Goal: Information Seeking & Learning: Learn about a topic

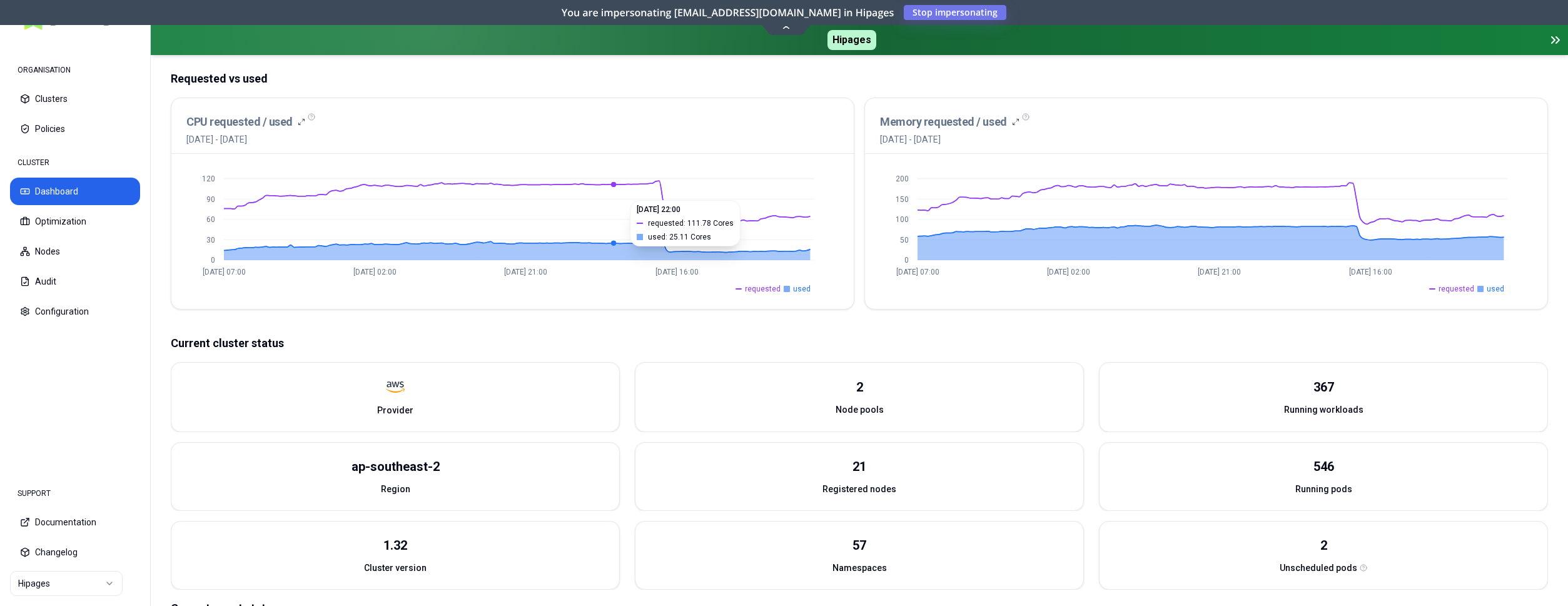
scroll to position [255, 0]
click at [70, 226] on button "Optimization" at bounding box center [75, 221] width 130 height 27
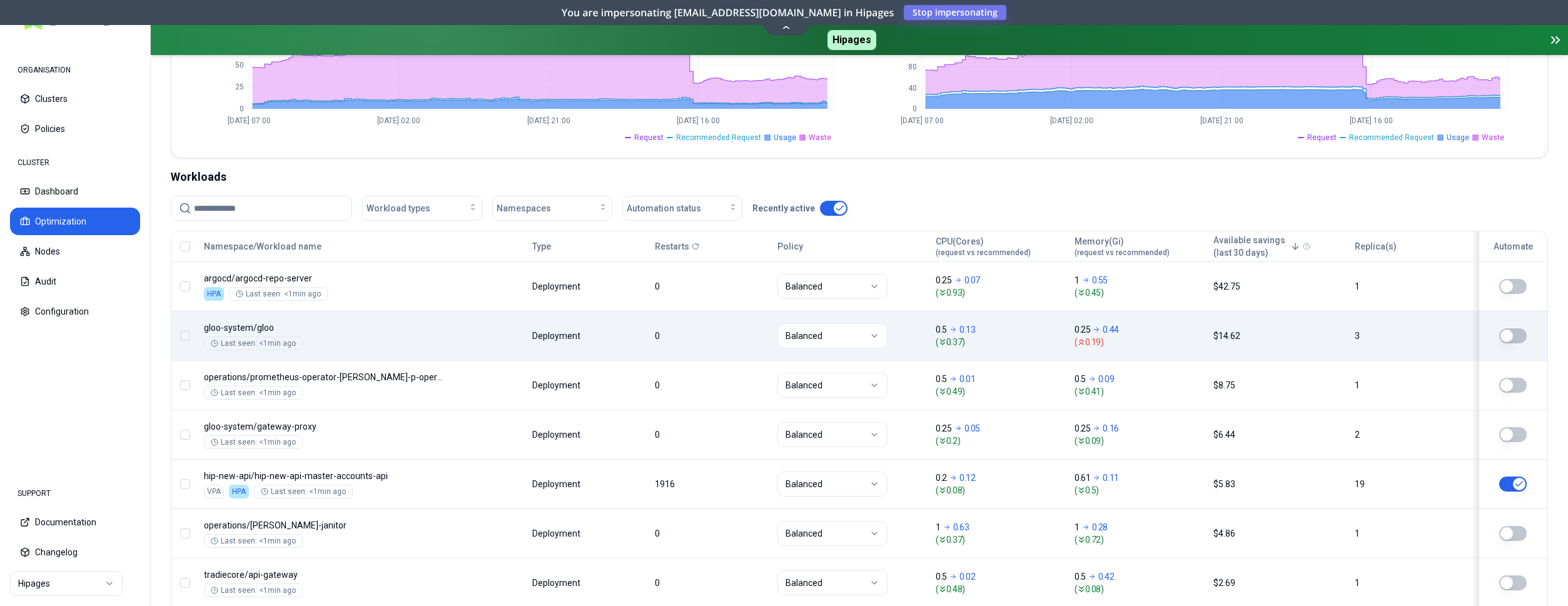
scroll to position [382, 0]
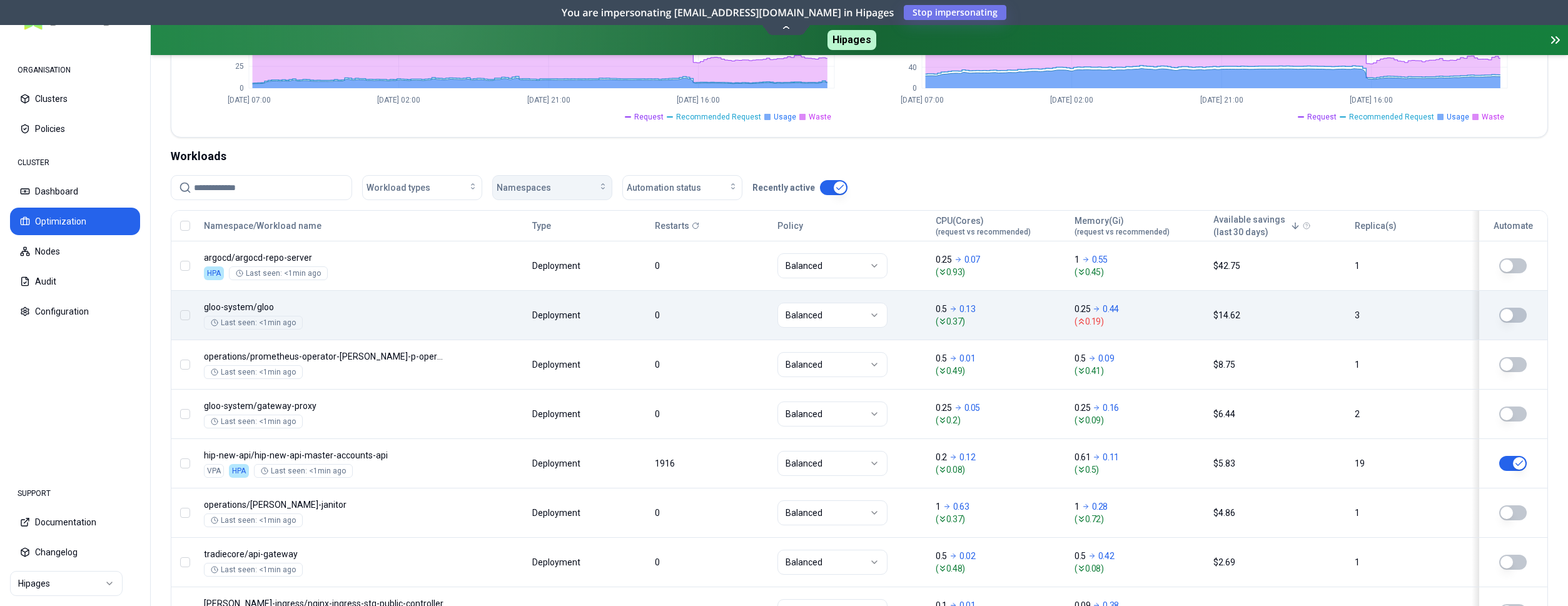
click at [571, 191] on div "Namespaces" at bounding box center [552, 187] width 111 height 13
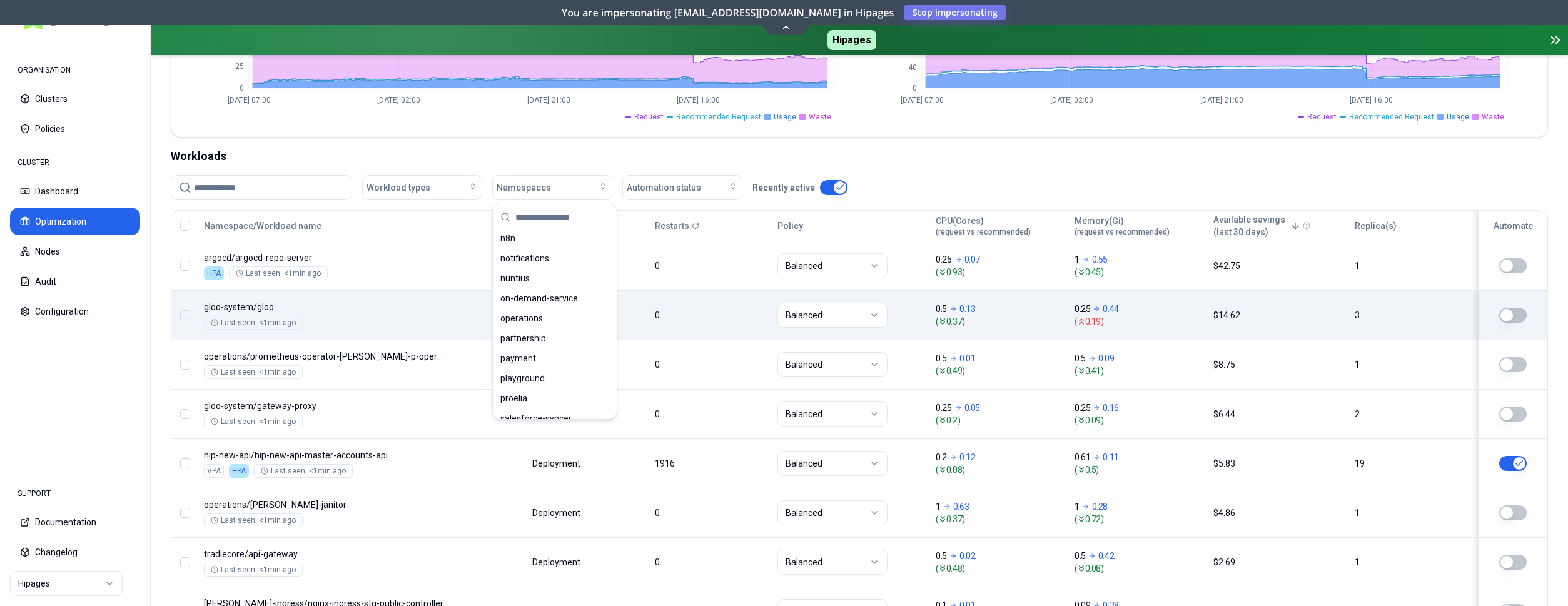
scroll to position [638, 0]
click at [546, 347] on div "playground" at bounding box center [555, 346] width 119 height 20
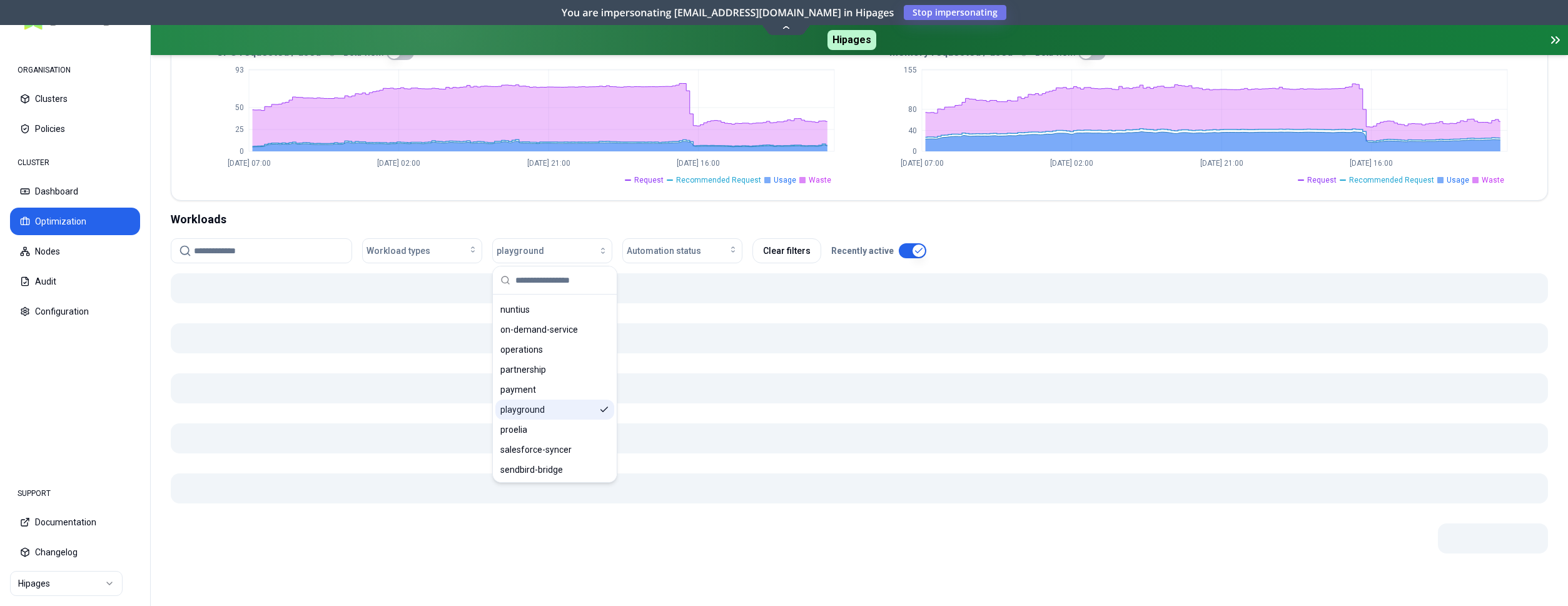
scroll to position [320, 0]
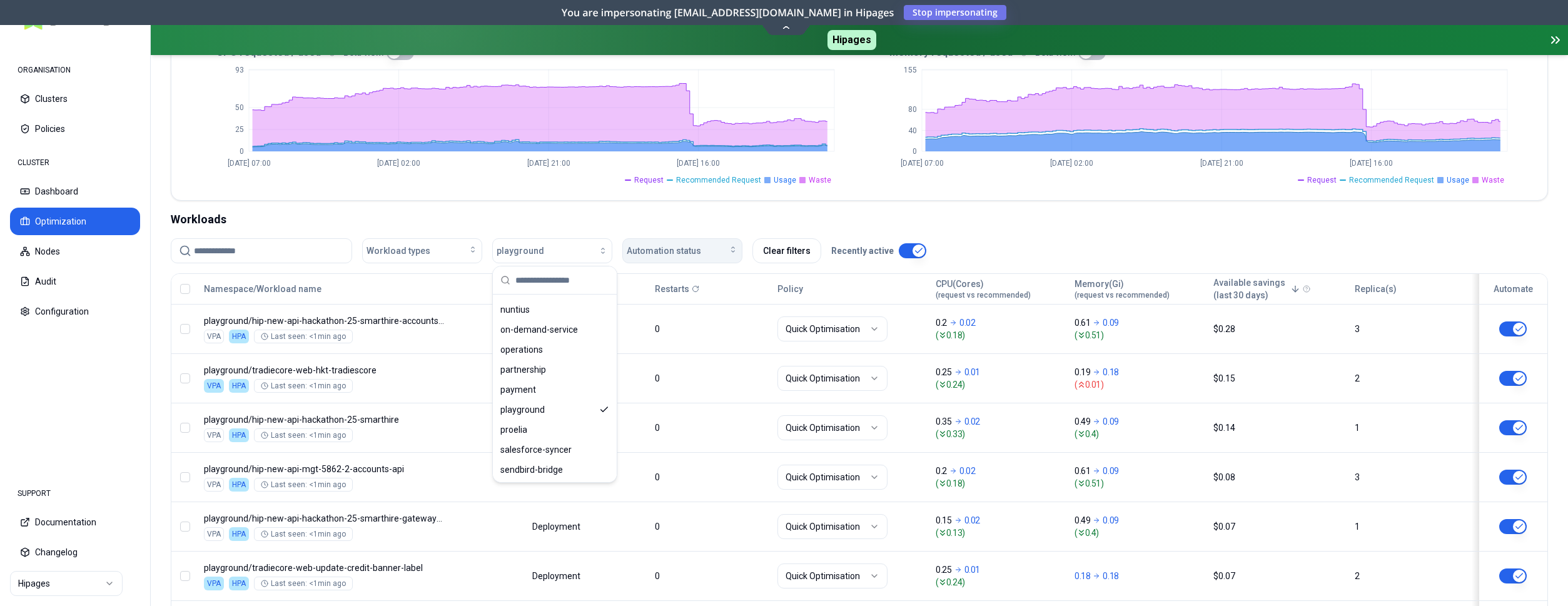
scroll to position [638, 0]
click at [722, 253] on div "Automation status" at bounding box center [682, 251] width 111 height 13
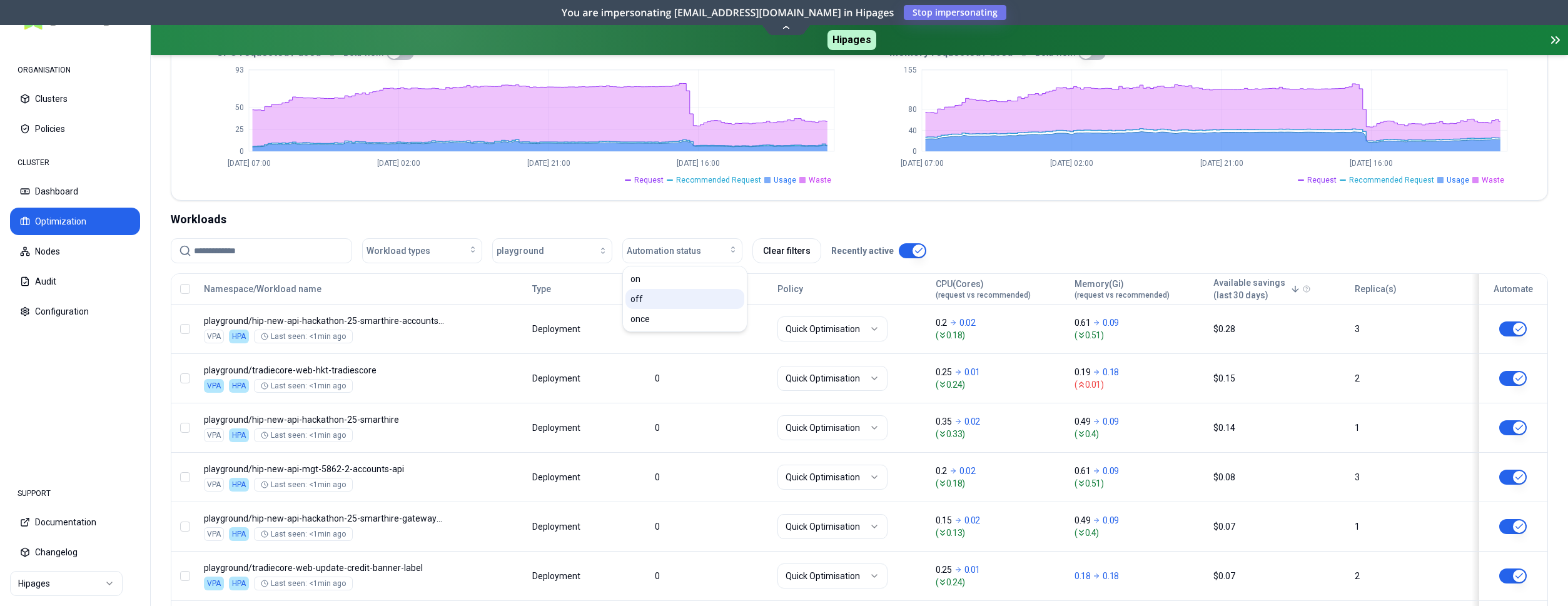
click at [678, 298] on div "off" at bounding box center [685, 299] width 119 height 20
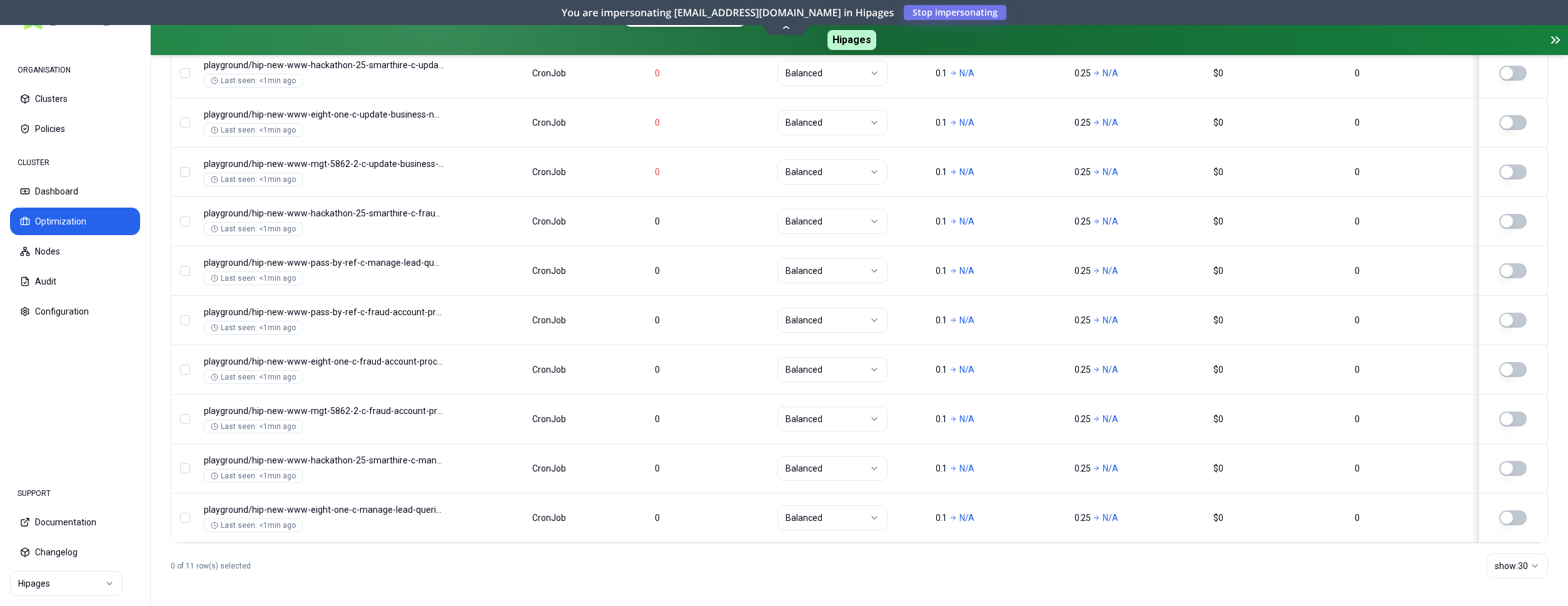
scroll to position [627, 0]
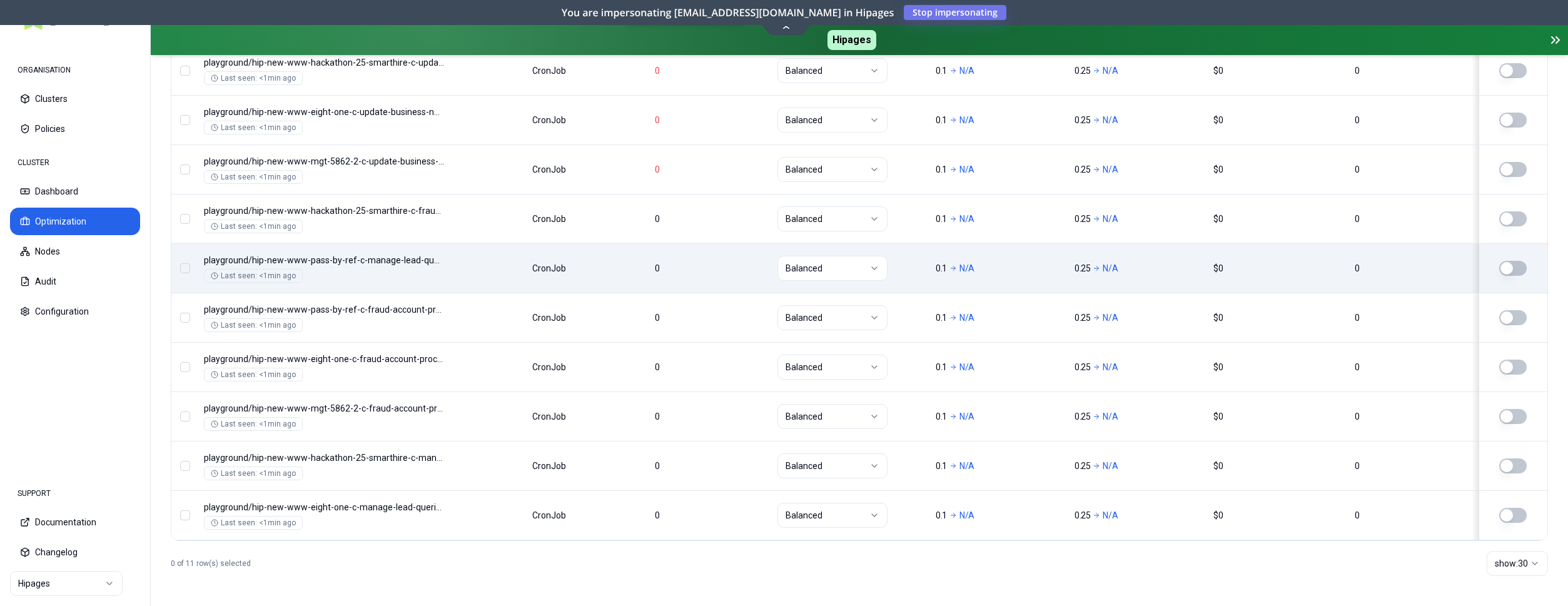
click at [484, 278] on div "Namespace/Workload name Type Restarts Policy CPU(Cores) (request vs recommended…" at bounding box center [859, 253] width 1376 height 574
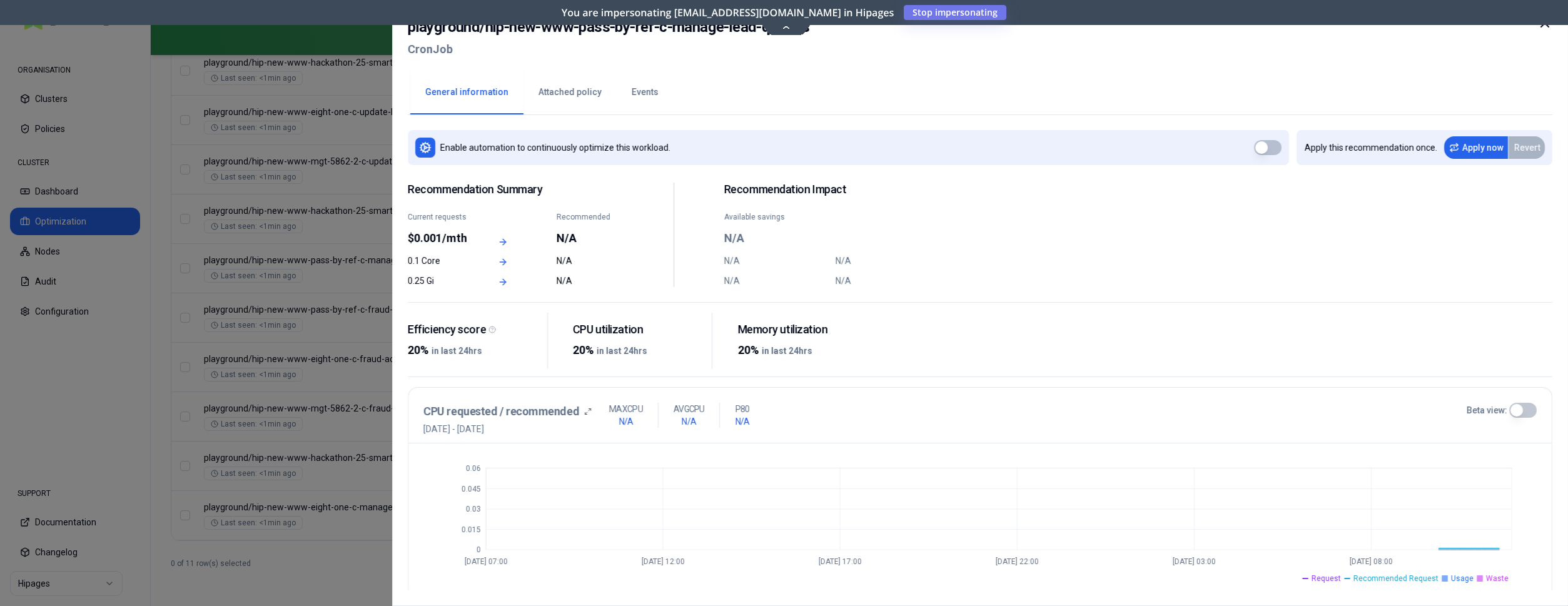
click at [263, 213] on div at bounding box center [784, 303] width 1568 height 606
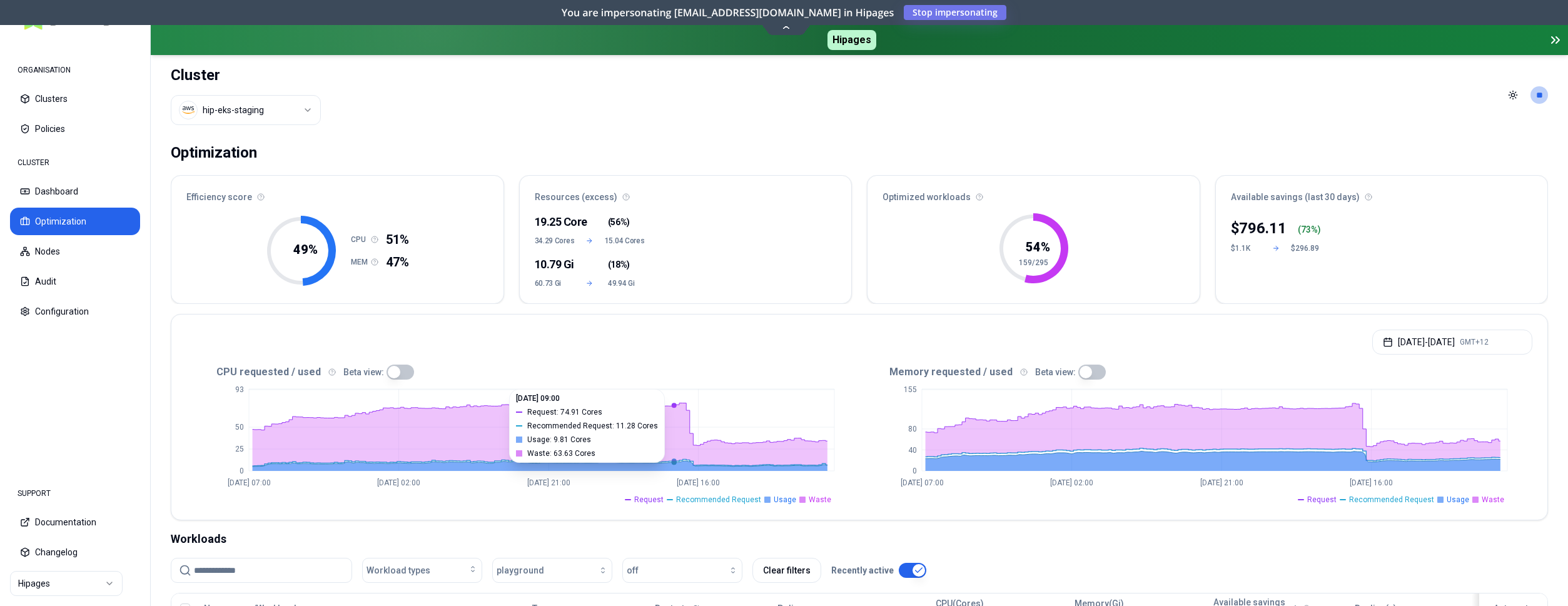
scroll to position [255, 0]
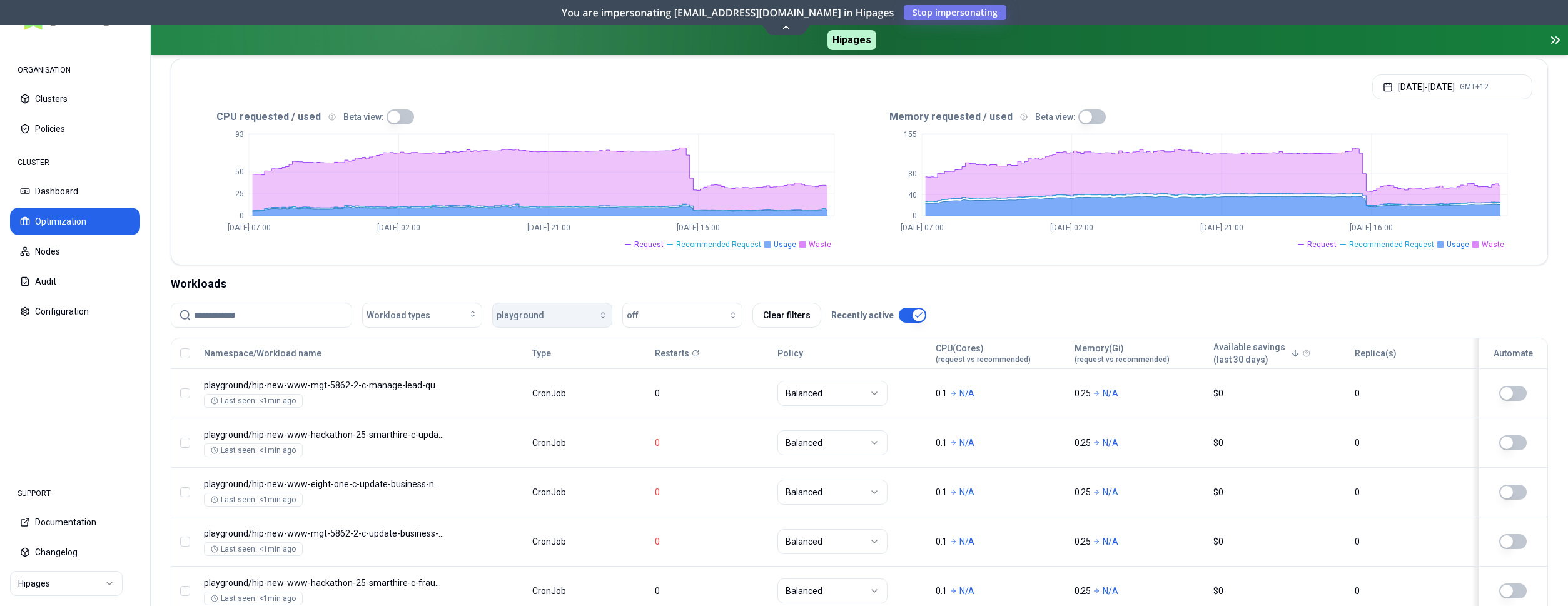
click at [601, 316] on icon "button" at bounding box center [603, 315] width 10 height 10
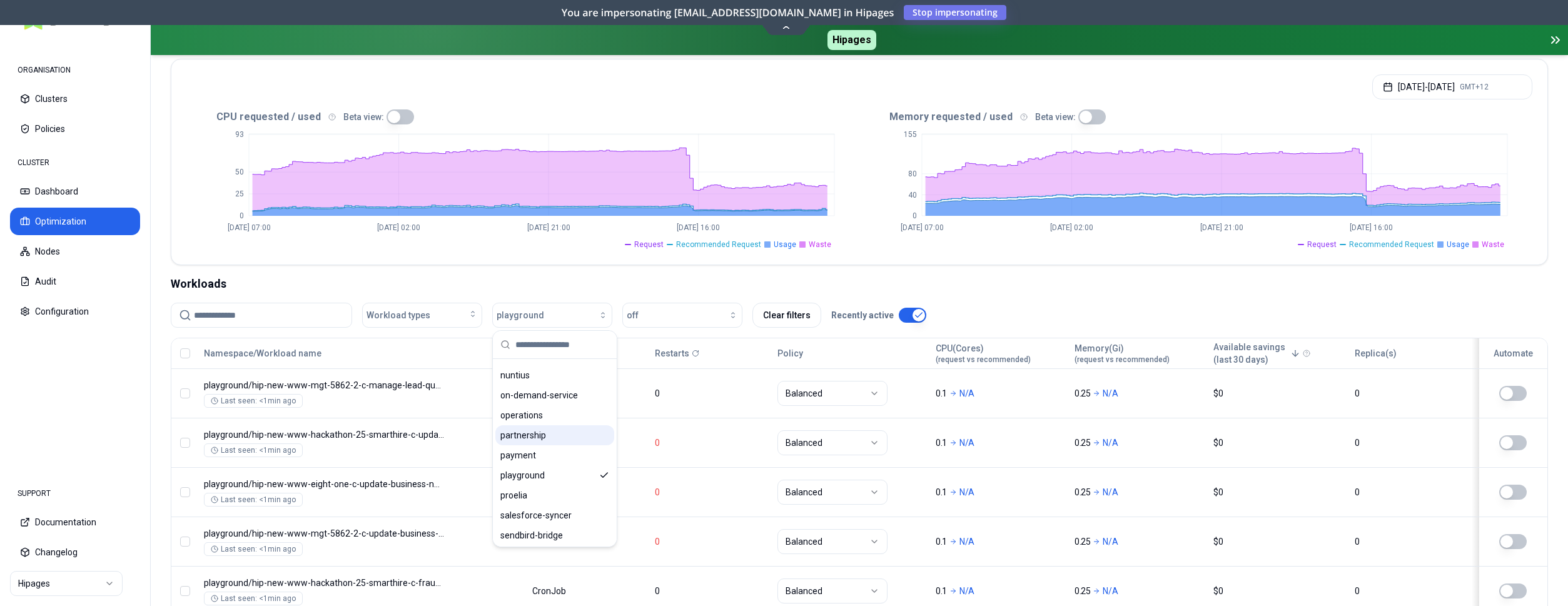
scroll to position [638, 0]
click at [604, 472] on icon "Suggestions" at bounding box center [604, 474] width 10 height 10
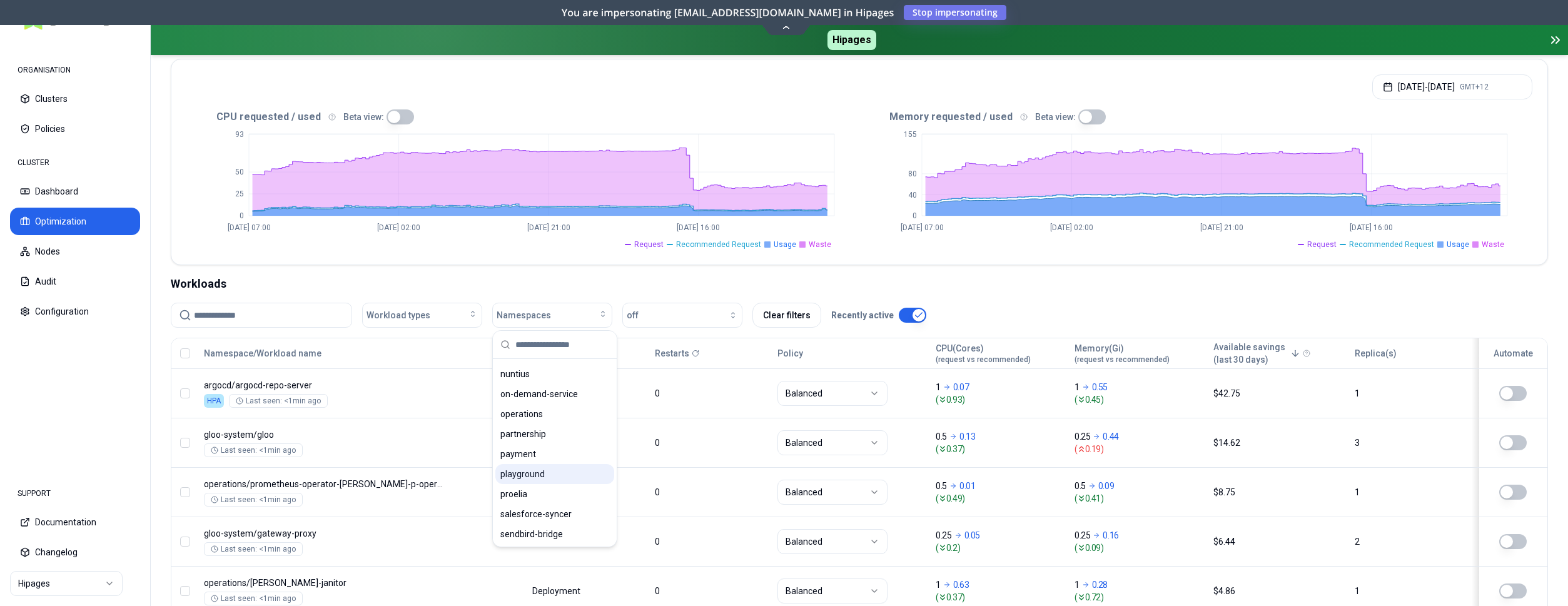
scroll to position [638, 0]
click at [992, 312] on div "Workload types Namespaces off Clear filters Recently active" at bounding box center [859, 314] width 1377 height 25
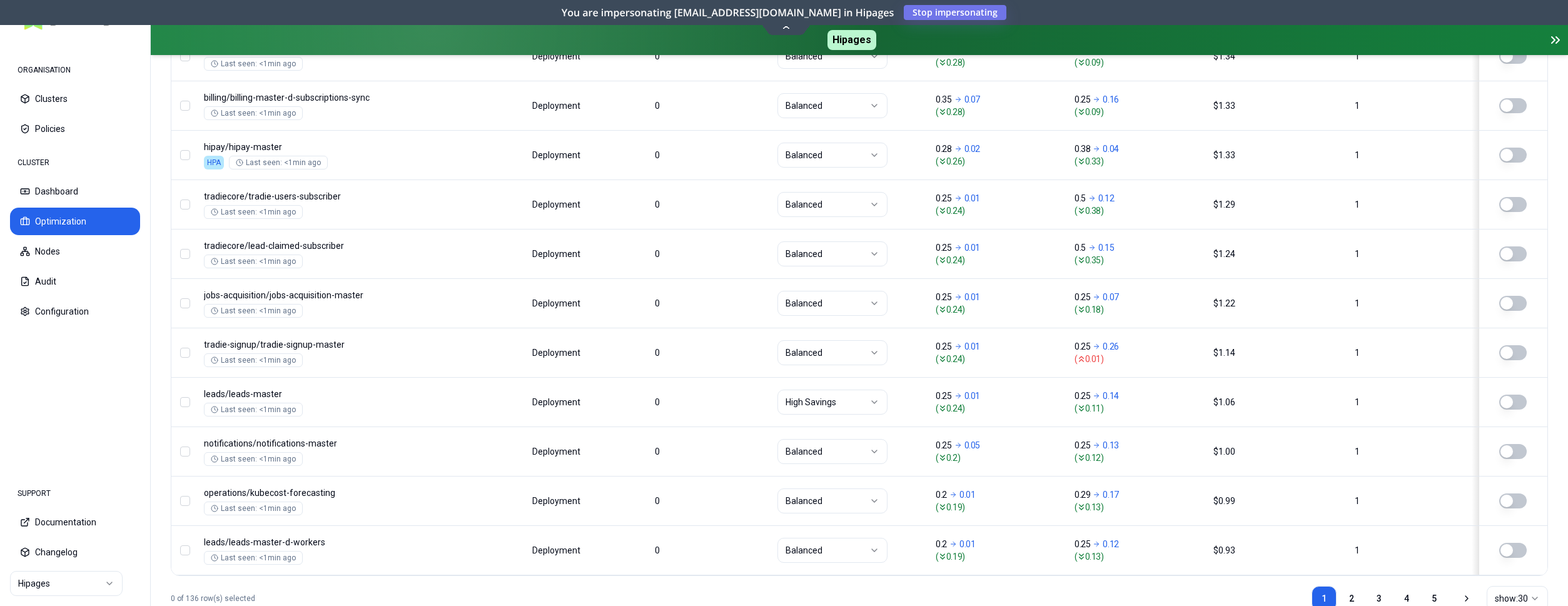
scroll to position [1565, 0]
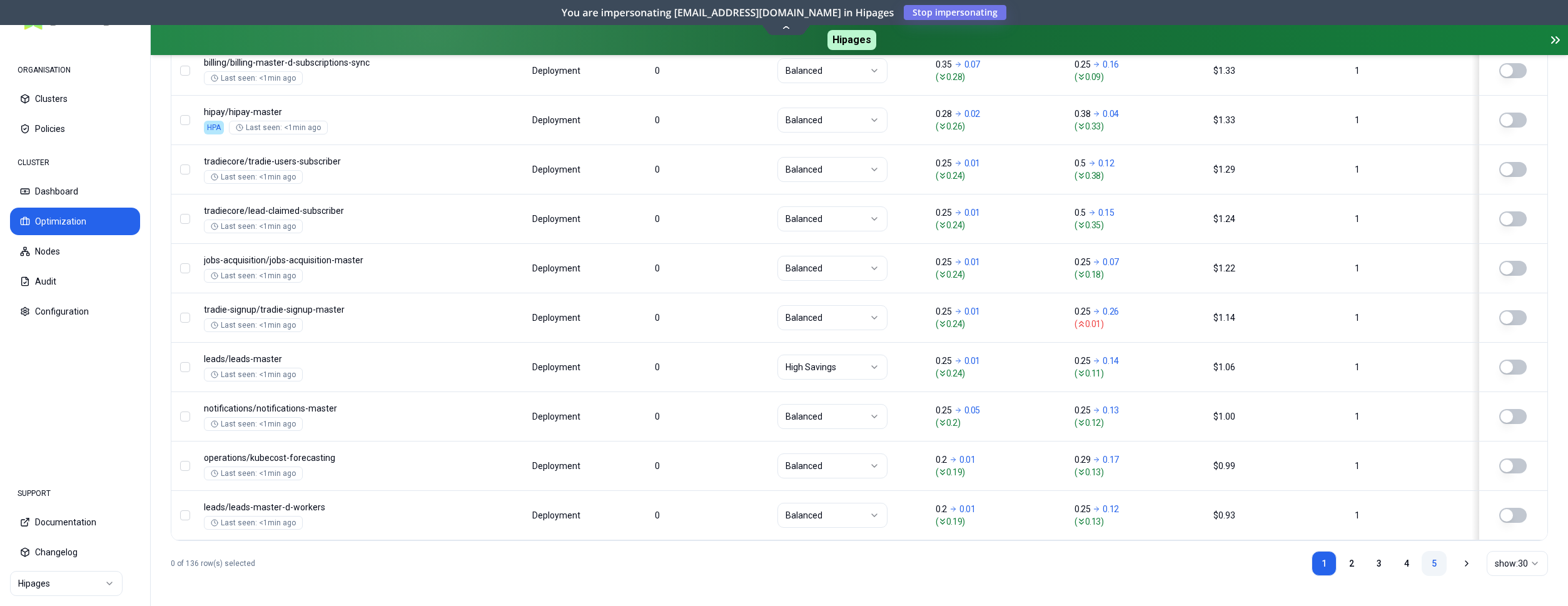
click at [1431, 557] on link "5" at bounding box center [1434, 563] width 25 height 25
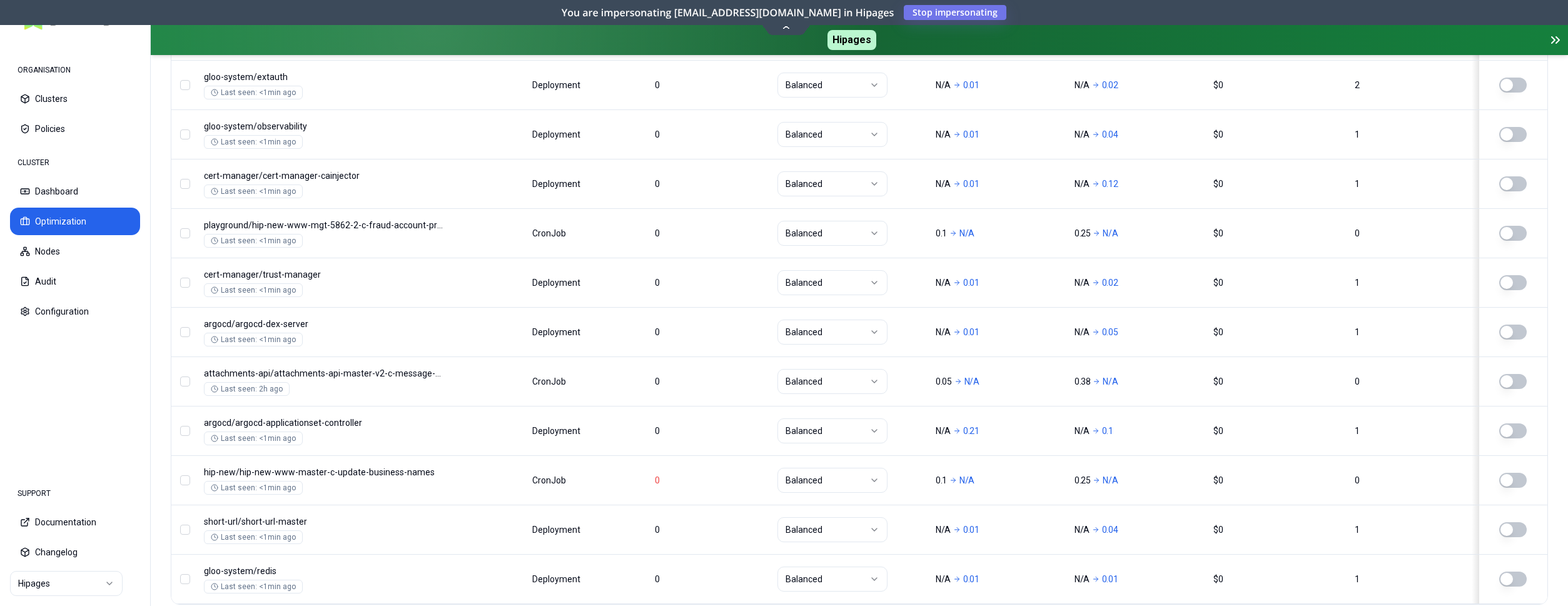
scroll to position [874, 0]
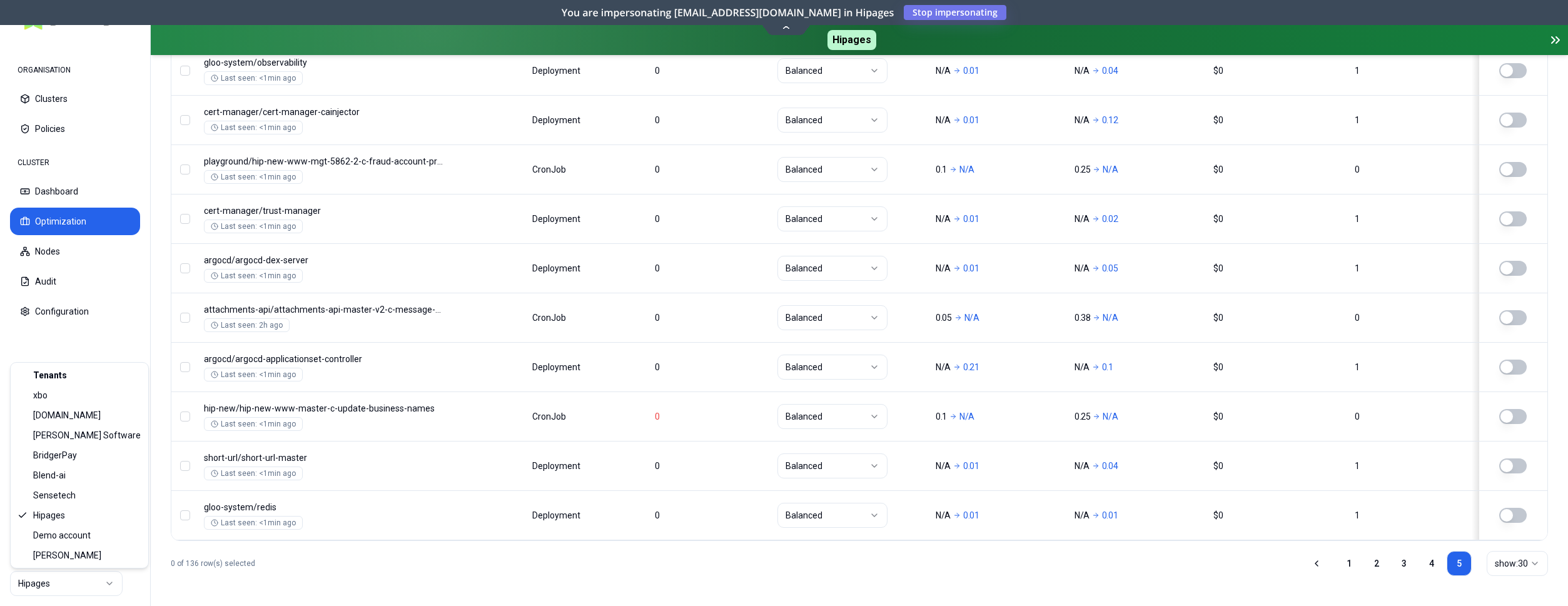
click at [106, 586] on html "ORGANISATION Clusters Policies CLUSTER Dashboard Optimization Nodes Audit Confi…" at bounding box center [784, 303] width 1568 height 606
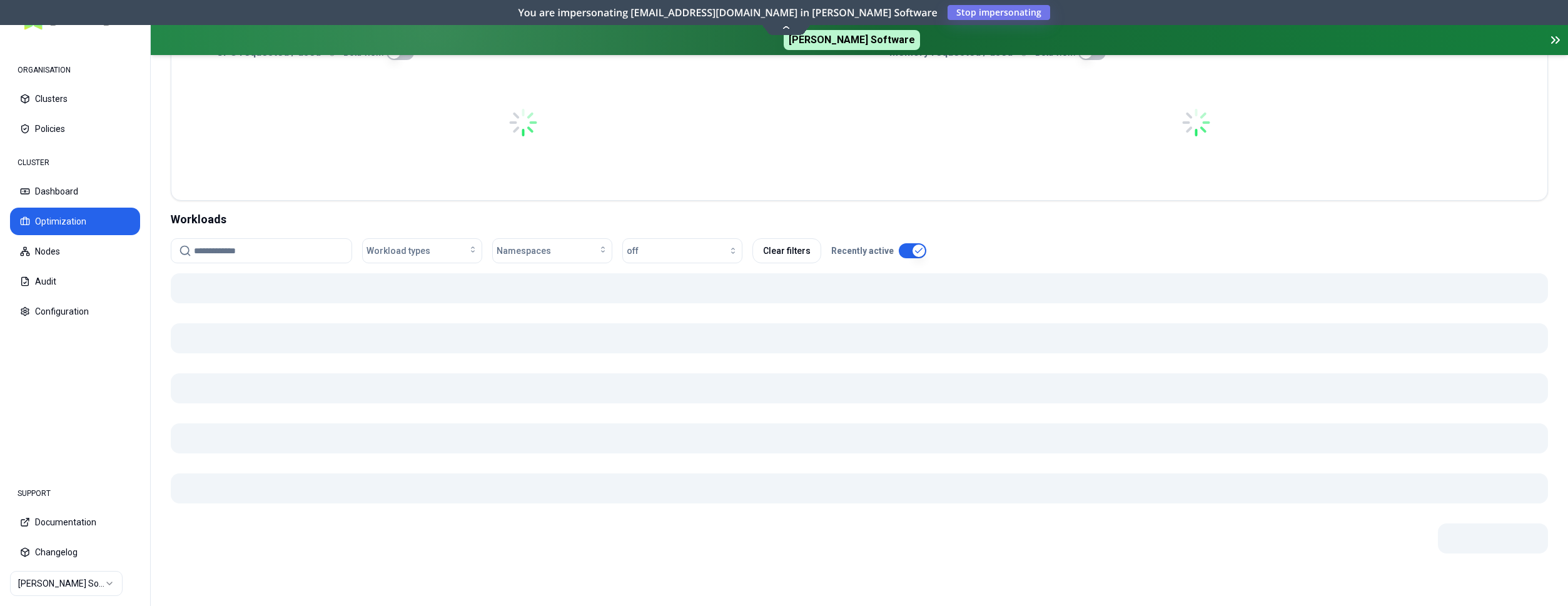
scroll to position [314, 0]
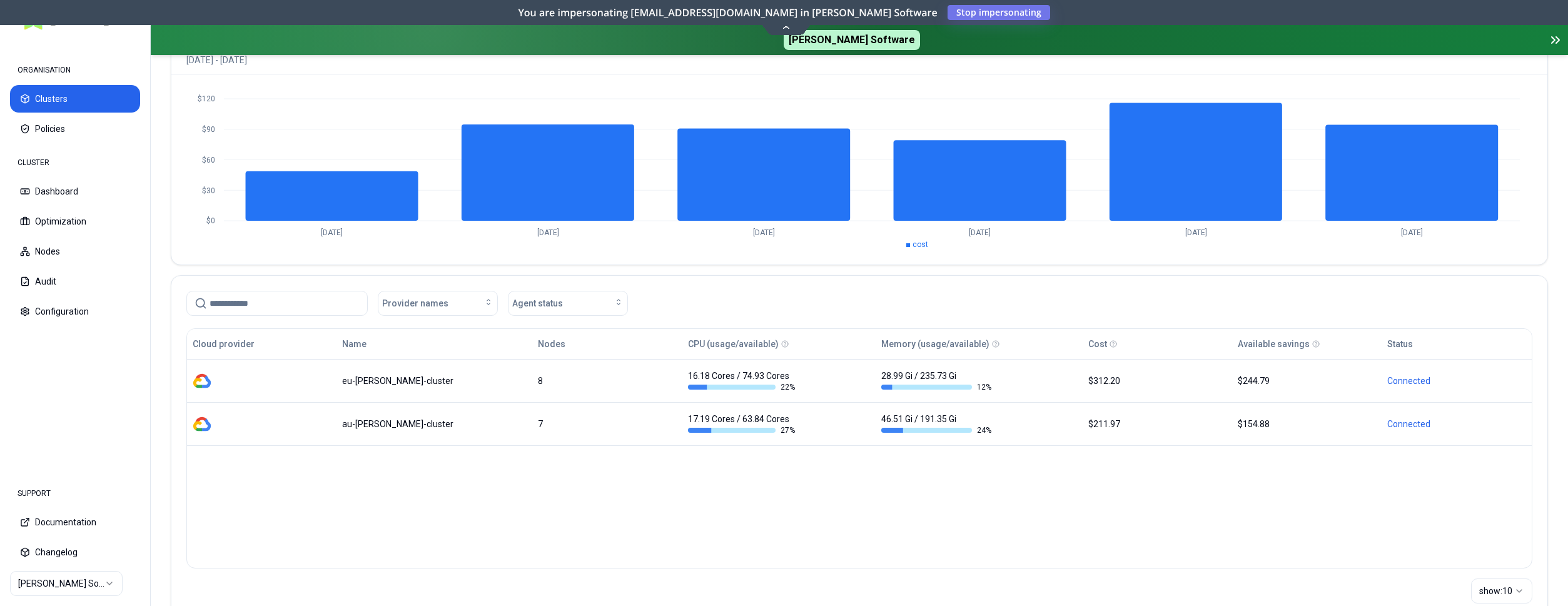
scroll to position [128, 0]
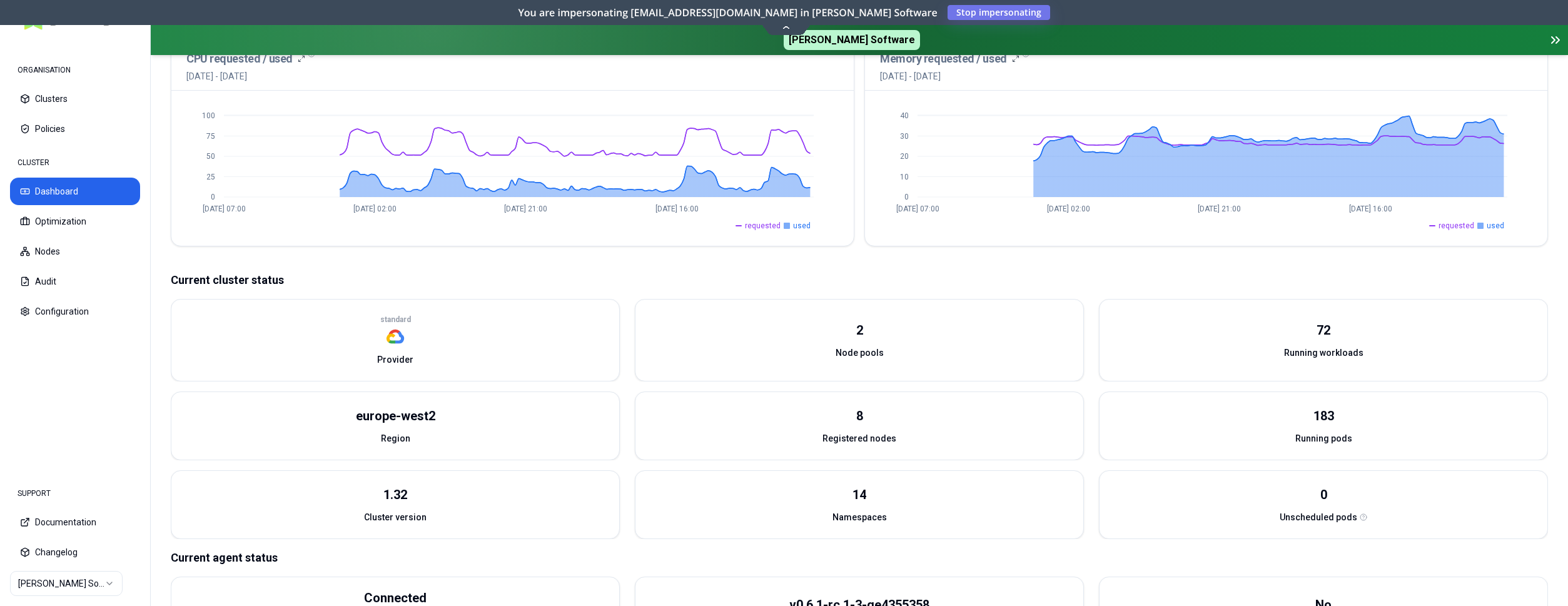
scroll to position [319, 0]
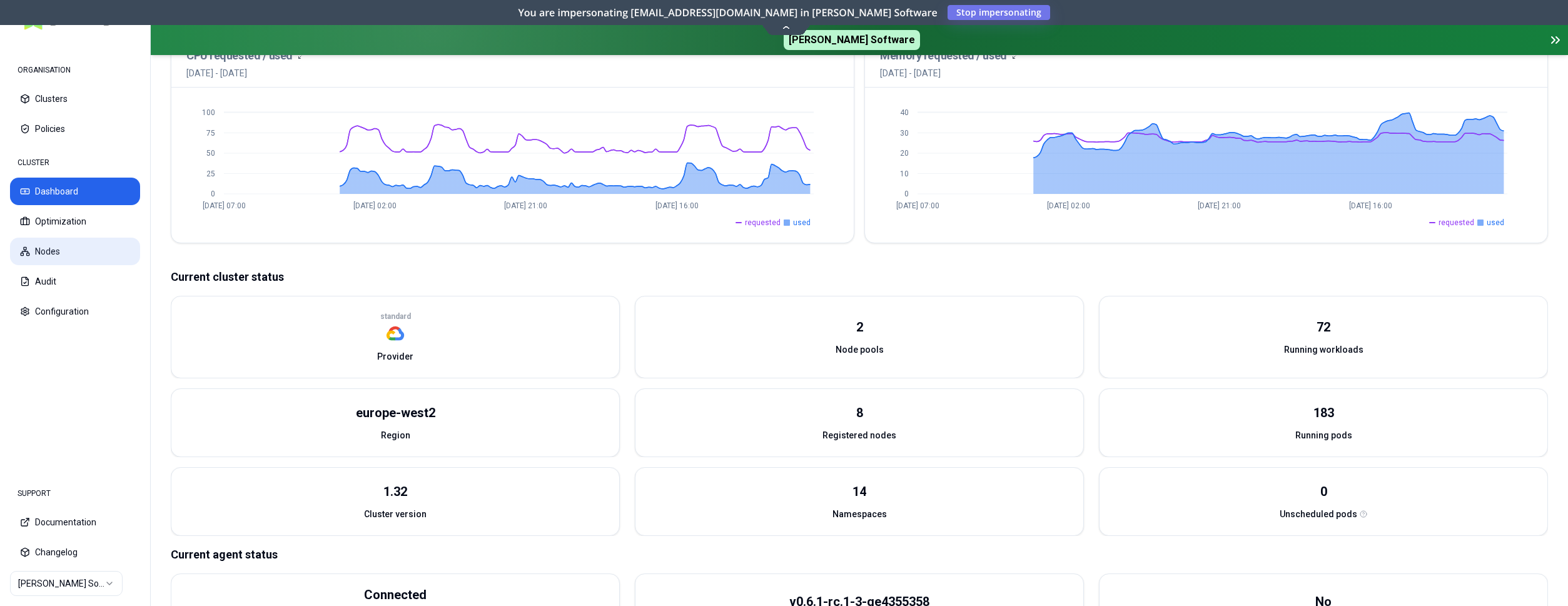
click at [70, 245] on button "Nodes" at bounding box center [75, 251] width 130 height 27
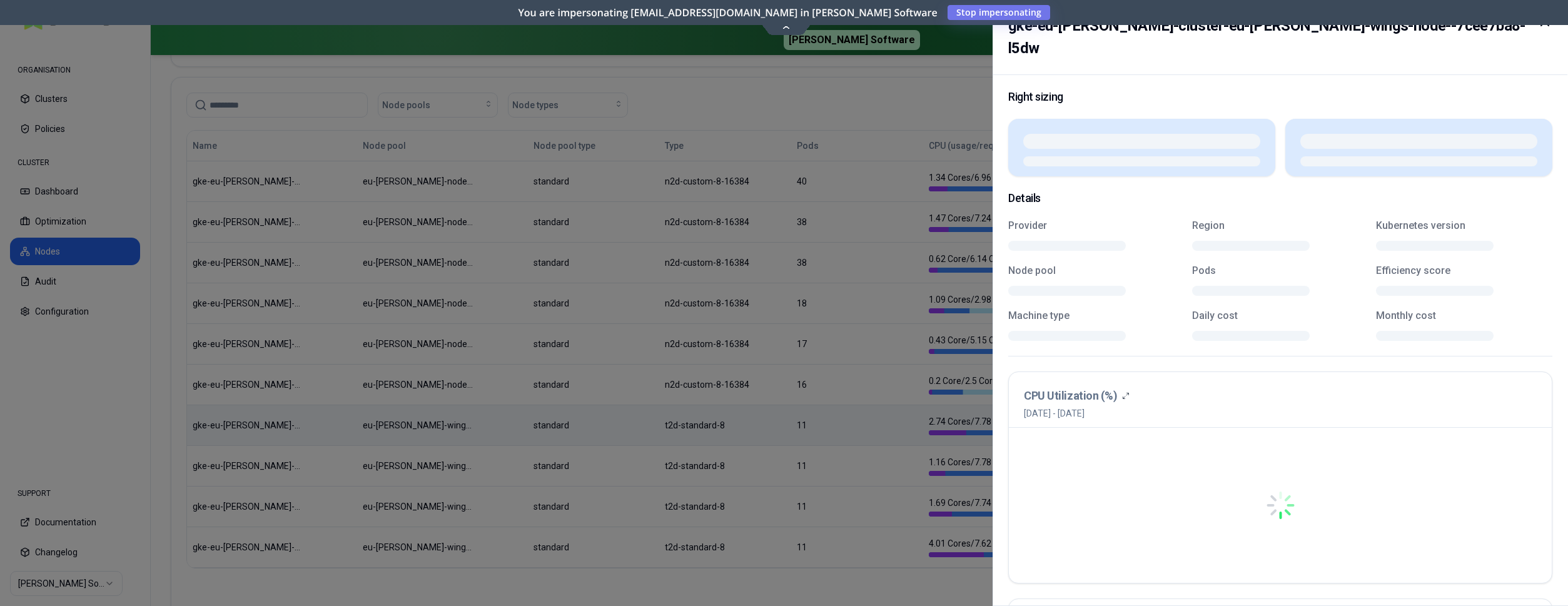
scroll to position [319, 0]
drag, startPoint x: 728, startPoint y: 427, endPoint x: 668, endPoint y: 424, distance: 60.1
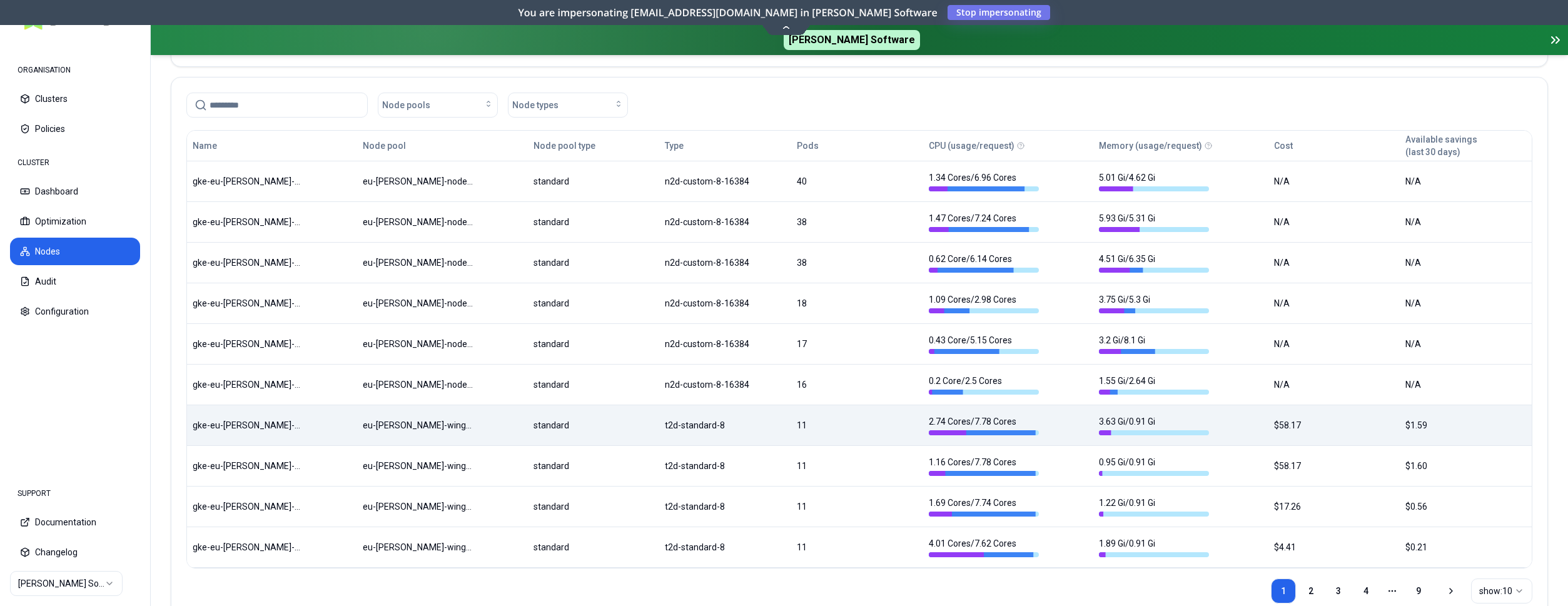
drag, startPoint x: 668, startPoint y: 424, endPoint x: 712, endPoint y: 424, distance: 44.0
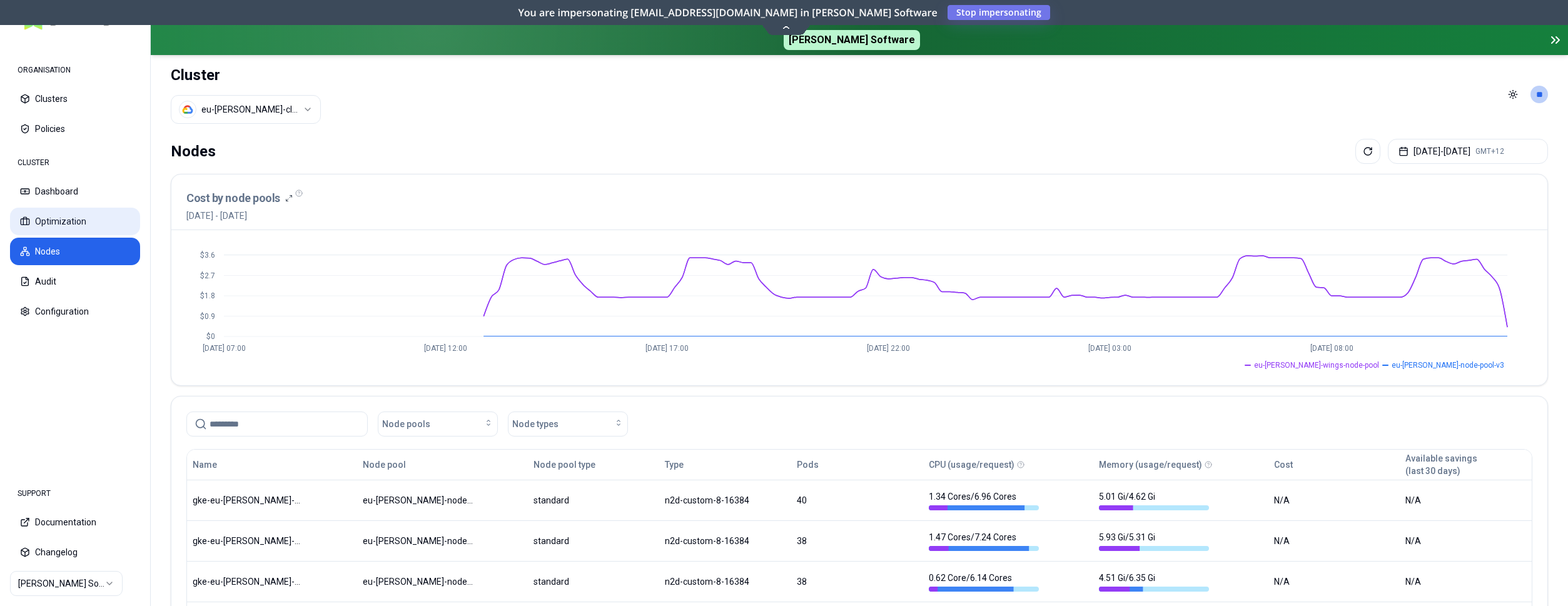
click at [72, 214] on button "Optimization" at bounding box center [75, 221] width 130 height 27
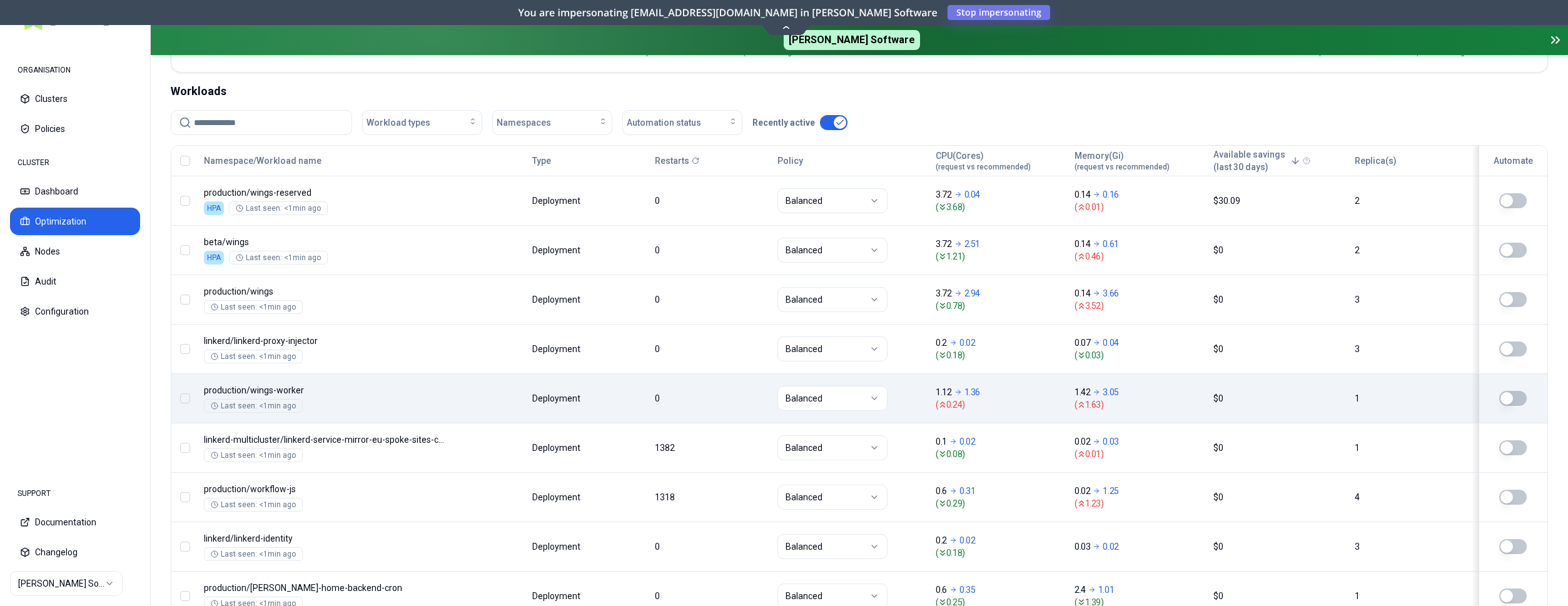
scroll to position [128, 0]
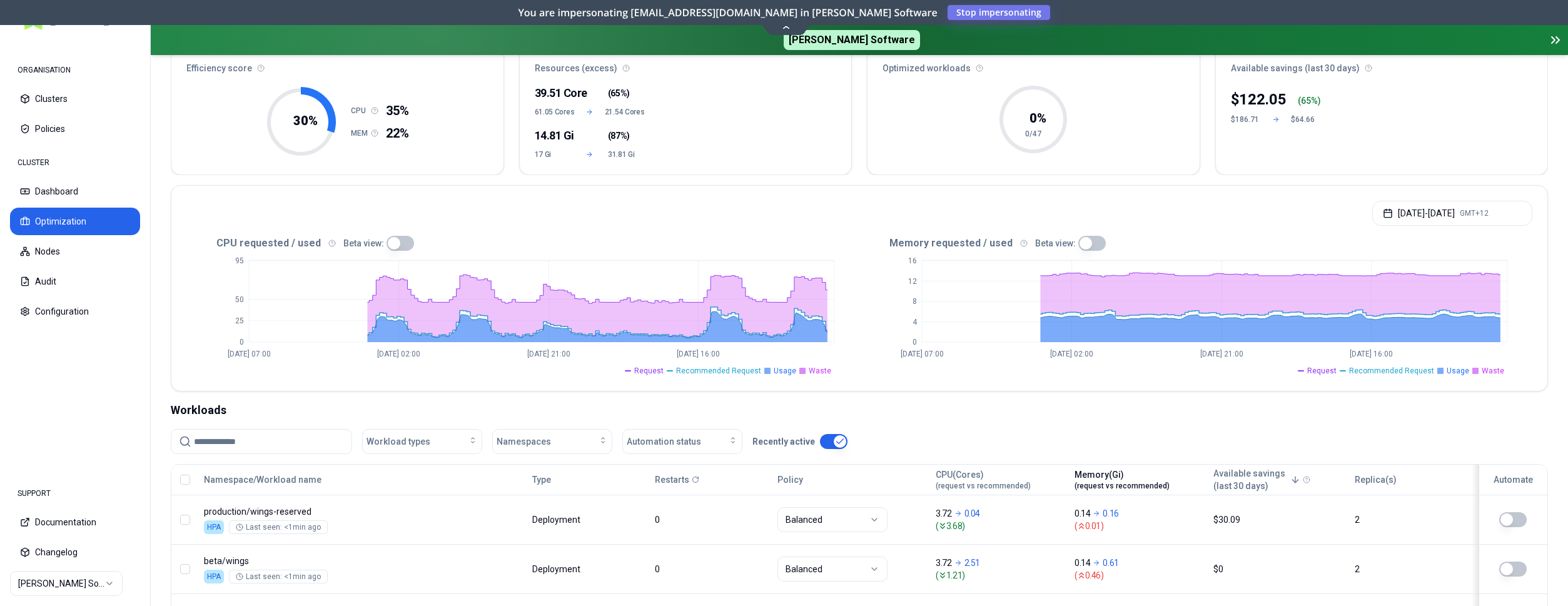
click at [1105, 487] on span "(request vs recommended)" at bounding box center [1122, 486] width 95 height 10
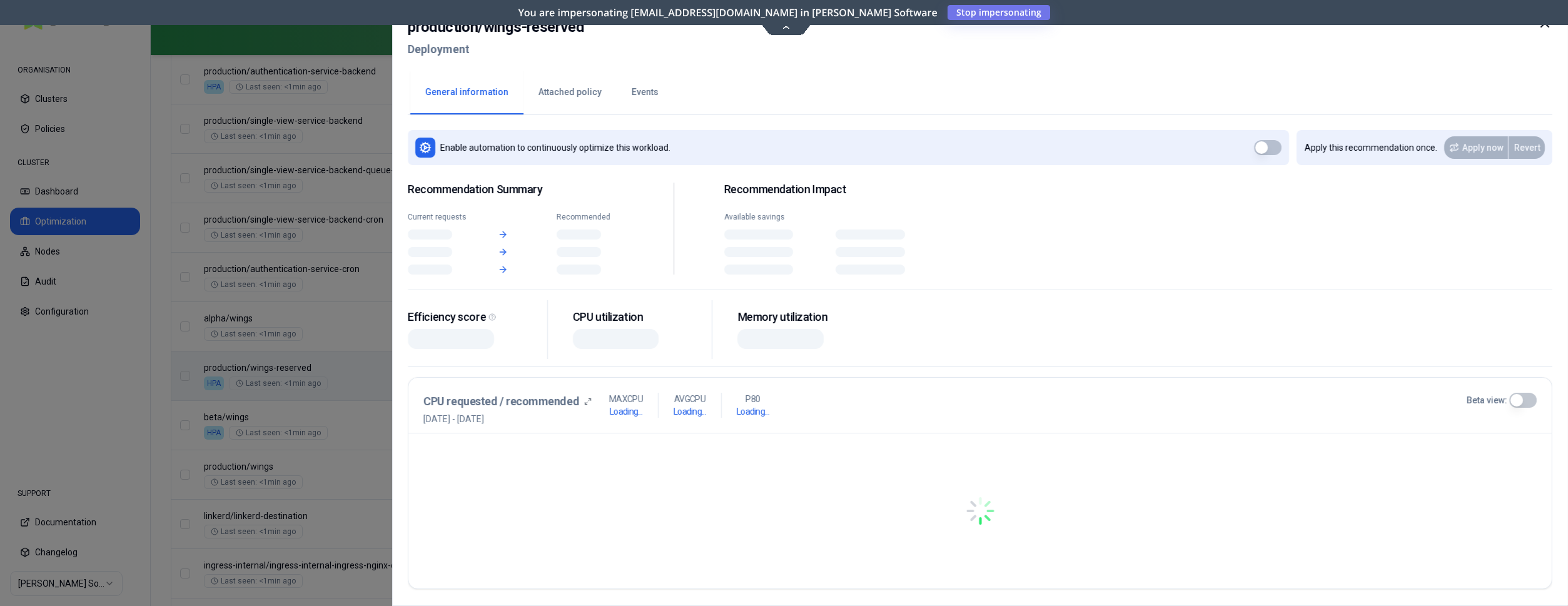
scroll to position [765, 0]
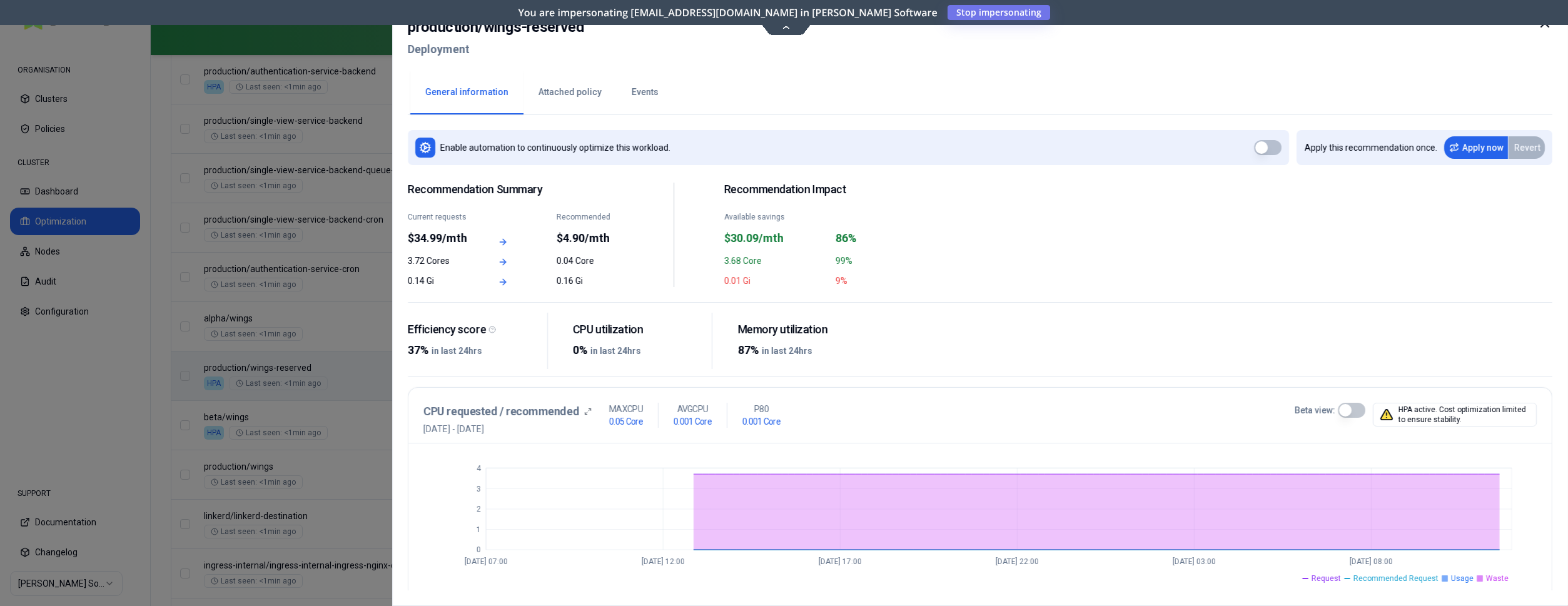
click at [1539, 27] on icon at bounding box center [1545, 24] width 15 height 15
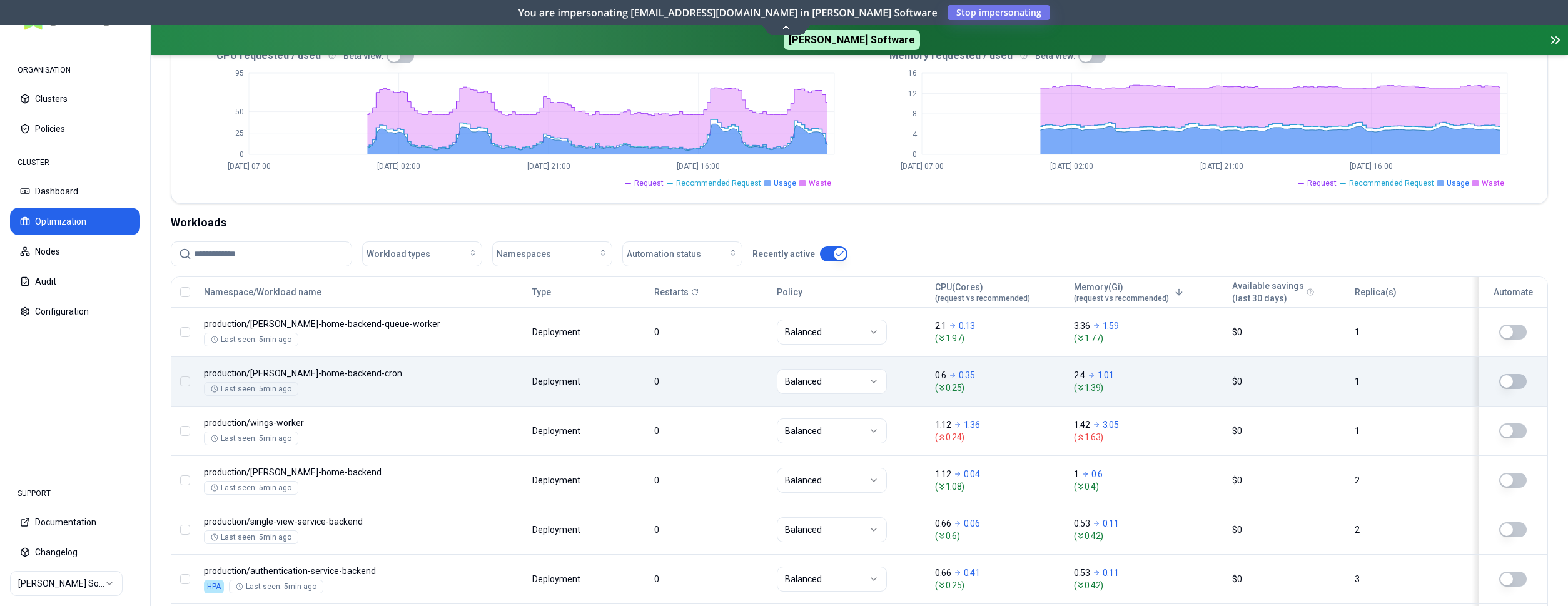
scroll to position [319, 0]
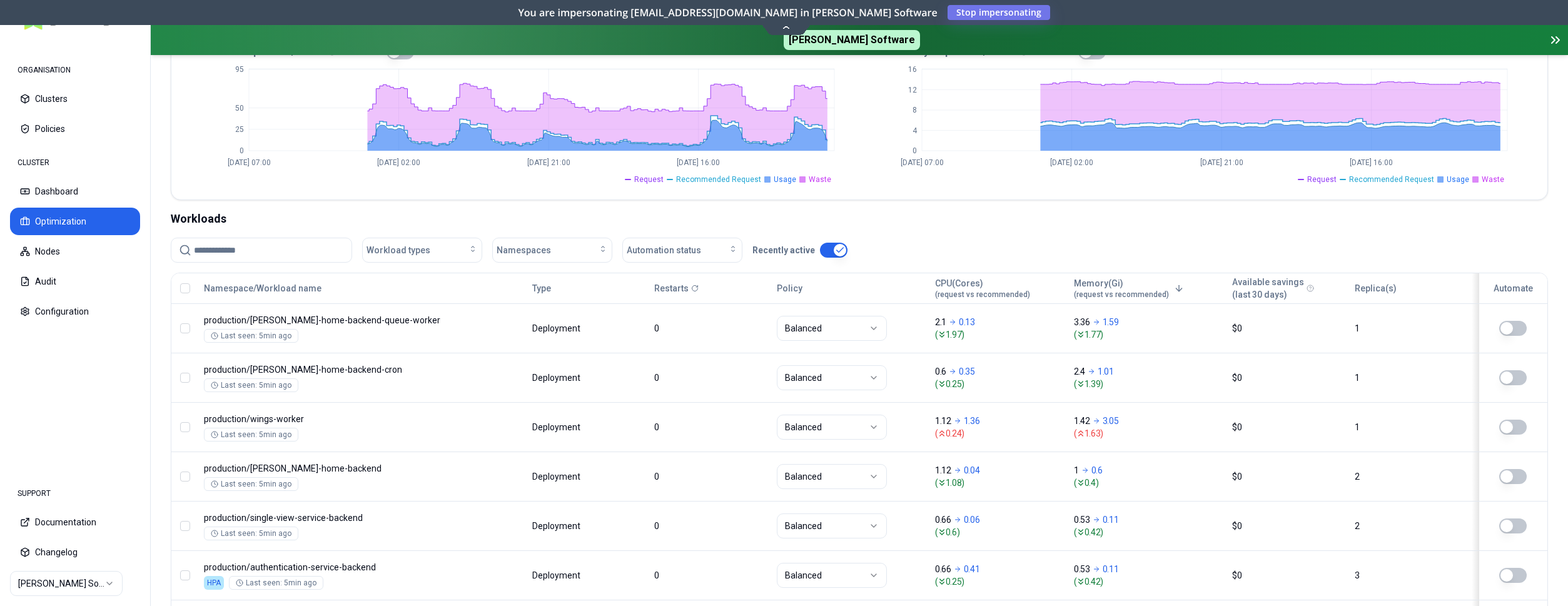
click at [81, 585] on html "ORGANISATION Clusters Policies CLUSTER Dashboard Optimization Nodes Audit Confi…" at bounding box center [784, 303] width 1568 height 606
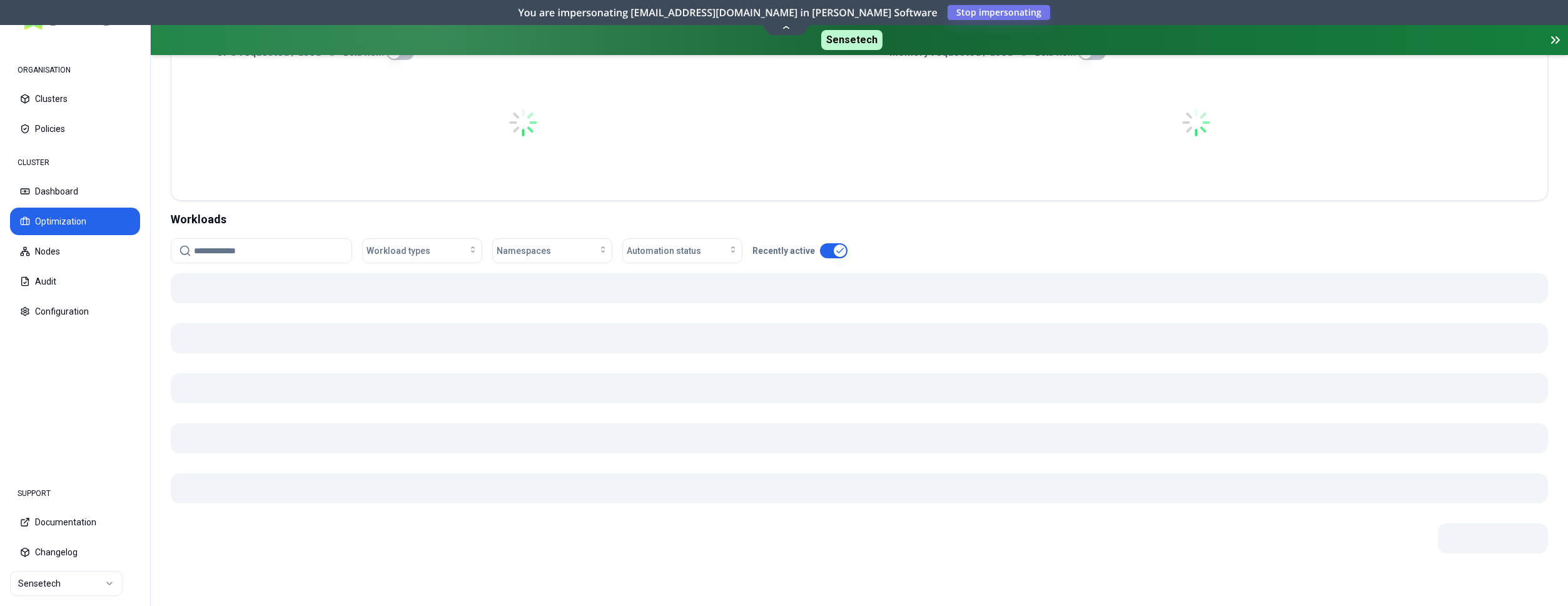
scroll to position [314, 0]
